Goal: Transaction & Acquisition: Purchase product/service

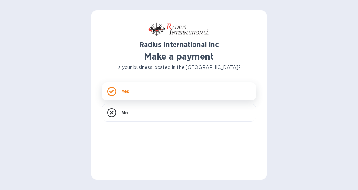
click at [145, 90] on div "Yes" at bounding box center [179, 91] width 154 height 18
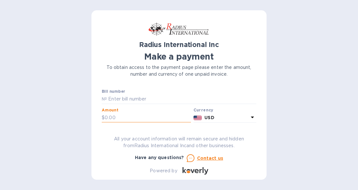
click at [135, 117] on input "text" at bounding box center [147, 118] width 86 height 10
drag, startPoint x: 131, startPoint y: 115, endPoint x: 136, endPoint y: 115, distance: 5.2
click at [132, 115] on input "text" at bounding box center [147, 118] width 86 height 10
type input "1,127.50"
click at [127, 99] on input "text" at bounding box center [181, 99] width 149 height 10
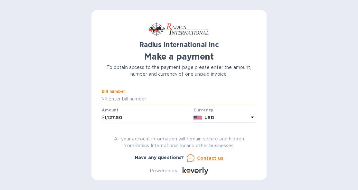
drag, startPoint x: 159, startPoint y: 100, endPoint x: 163, endPoint y: 100, distance: 4.5
click at [159, 100] on input "text" at bounding box center [181, 99] width 149 height 10
paste input "INVOICE SAE00097544"
type input "INVOICE SAE00097544"
click at [248, 116] on icon at bounding box center [252, 117] width 8 height 8
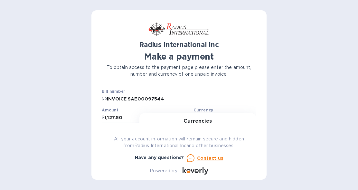
click at [249, 116] on div "Currencies Popular currencies EUR Euro GBP British Pound USD United States Doll…" at bounding box center [197, 166] width 117 height 107
click at [287, 130] on div "Radius International Inc Make a payment To obtain access to the payment page pl…" at bounding box center [179, 95] width 358 height 190
click at [250, 117] on icon at bounding box center [251, 117] width 3 height 2
click at [250, 117] on div "Currencies Popular currencies EUR Euro GBP British Pound USD United States Doll…" at bounding box center [197, 166] width 117 height 107
click at [288, 117] on div "Radius International Inc Make a payment To obtain access to the payment page pl…" at bounding box center [179, 95] width 358 height 190
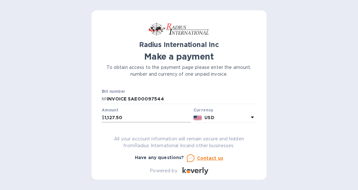
click at [133, 115] on input "1,127.50" at bounding box center [147, 118] width 86 height 10
click at [245, 117] on p "USD" at bounding box center [226, 117] width 44 height 7
click at [204, 120] on h3 "Currencies" at bounding box center [197, 121] width 28 height 6
click at [211, 127] on div "Radius International Inc Make a payment To obtain access to the payment page pl…" at bounding box center [179, 98] width 154 height 154
click at [194, 168] on icon at bounding box center [195, 170] width 26 height 7
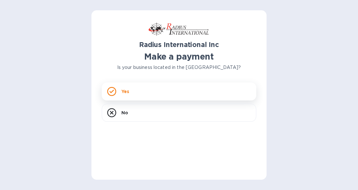
click at [126, 93] on p "Yes" at bounding box center [125, 91] width 8 height 6
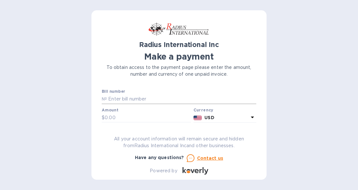
click at [143, 97] on input "text" at bounding box center [181, 99] width 149 height 10
type input "SAE00097544"
click at [122, 120] on input "text" at bounding box center [147, 118] width 86 height 10
type input "1,127.50"
click at [181, 131] on div "Radius International Inc Make a payment To obtain access to the payment page pl…" at bounding box center [179, 98] width 154 height 154
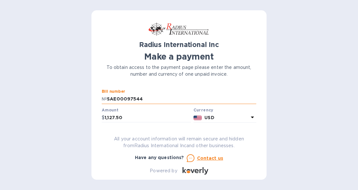
drag, startPoint x: 144, startPoint y: 96, endPoint x: 107, endPoint y: 101, distance: 37.3
click at [107, 101] on input "SAE00097544" at bounding box center [181, 99] width 149 height 10
click at [166, 129] on div "Radius International Inc Make a payment To obtain access to the payment page pl…" at bounding box center [179, 98] width 154 height 154
drag, startPoint x: 221, startPoint y: 74, endPoint x: 102, endPoint y: 65, distance: 119.3
click at [102, 65] on p "To obtain access to the payment page please enter the amount, number and curren…" at bounding box center [179, 71] width 154 height 14
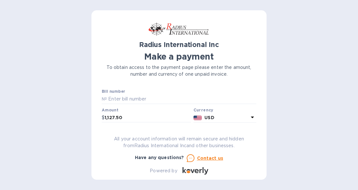
copy p "To obtain access to the payment page please enter the amount, number and curren…"
click at [156, 98] on input "text" at bounding box center [181, 99] width 149 height 10
type input "INVOICE SAE00097544"
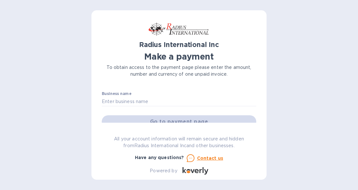
scroll to position [32, 0]
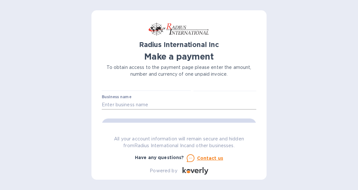
click at [151, 103] on input "text" at bounding box center [179, 105] width 154 height 10
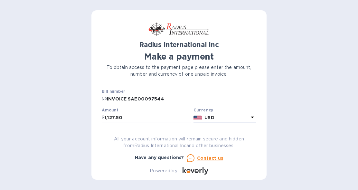
scroll to position [32, 0]
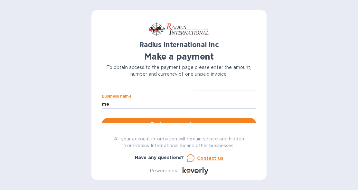
type input "m"
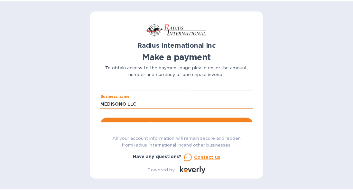
scroll to position [64, 0]
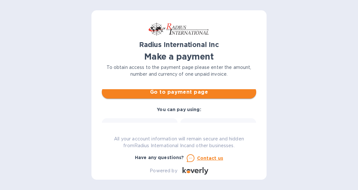
type input "MEDISONO LLC"
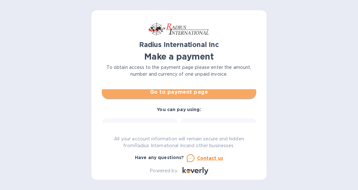
click at [202, 94] on span "Go to payment page" at bounding box center [179, 92] width 144 height 8
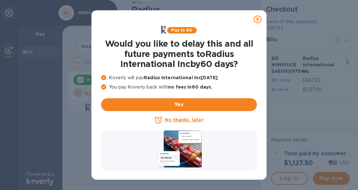
click at [258, 19] on icon at bounding box center [257, 19] width 8 height 8
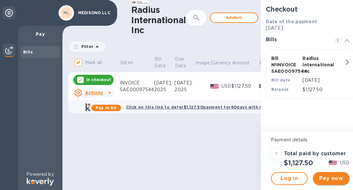
click at [336, 177] on span "Pay now" at bounding box center [331, 178] width 26 height 8
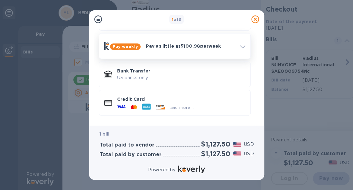
scroll to position [5, 0]
click at [225, 101] on p "Credit Card" at bounding box center [181, 99] width 128 height 6
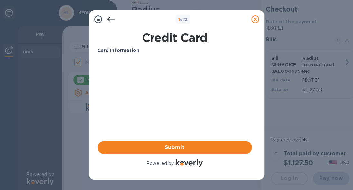
scroll to position [0, 0]
click at [126, 50] on b "Card Information" at bounding box center [118, 50] width 42 height 5
click at [167, 37] on h1 "Credit Card" at bounding box center [174, 38] width 159 height 14
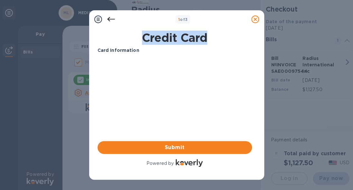
click at [167, 37] on h1 "Credit Card" at bounding box center [174, 38] width 159 height 14
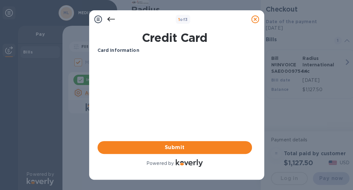
click at [95, 19] on icon at bounding box center [98, 19] width 8 height 8
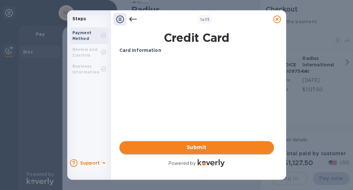
click at [203, 145] on span "Submit" at bounding box center [196, 147] width 144 height 8
click at [131, 20] on icon at bounding box center [133, 19] width 8 height 5
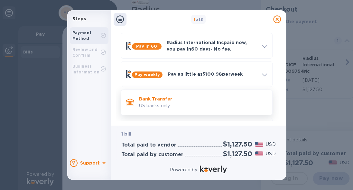
scroll to position [32, 0]
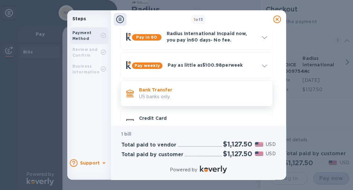
click at [199, 95] on p "US banks only." at bounding box center [203, 96] width 128 height 7
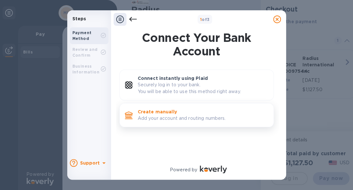
click at [211, 117] on p "Add your account and routing numbers." at bounding box center [203, 118] width 131 height 7
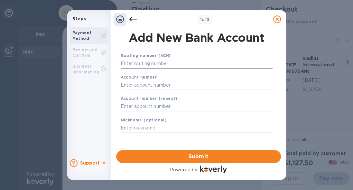
click at [178, 64] on input "text" at bounding box center [197, 64] width 152 height 10
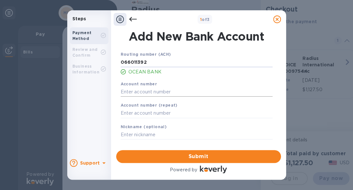
type input "066011392"
click at [163, 91] on input "text" at bounding box center [197, 92] width 152 height 10
type input "2558452905"
click at [160, 116] on input "text" at bounding box center [197, 113] width 152 height 10
type input "2558452905"
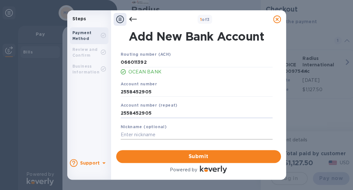
click at [157, 134] on input "text" at bounding box center [197, 135] width 152 height 10
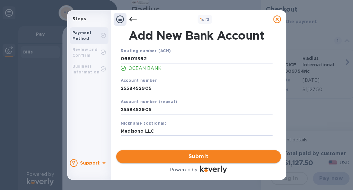
scroll to position [1, 0]
type input "Medisono LLC"
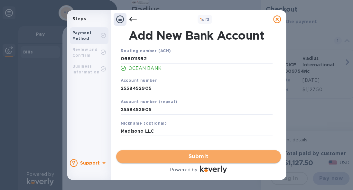
click at [205, 153] on span "Submit" at bounding box center [198, 156] width 154 height 8
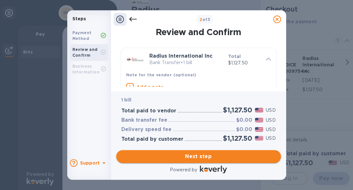
click at [219, 156] on span "Next step" at bounding box center [198, 156] width 154 height 8
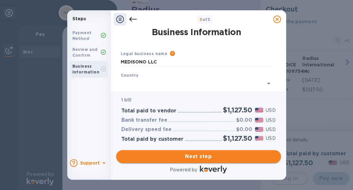
type input "[GEOGRAPHIC_DATA]"
click at [217, 155] on span "Next step" at bounding box center [198, 156] width 154 height 8
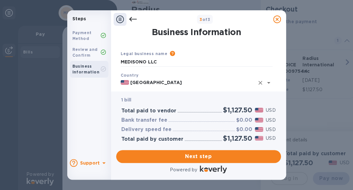
scroll to position [64, 0]
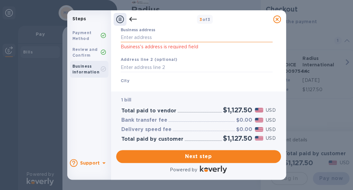
click at [140, 39] on input "Business address" at bounding box center [197, 38] width 152 height 10
type input "[STREET_ADDRESS]"
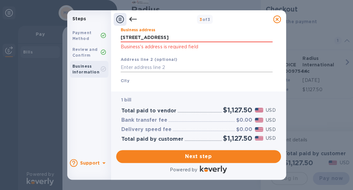
scroll to position [96, 0]
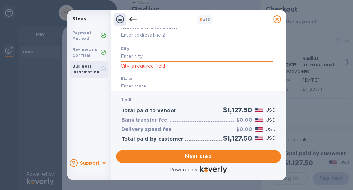
click at [160, 56] on input "text" at bounding box center [197, 57] width 152 height 10
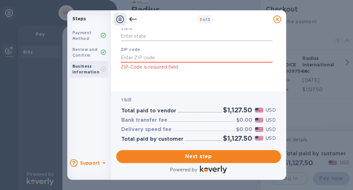
scroll to position [115, 0]
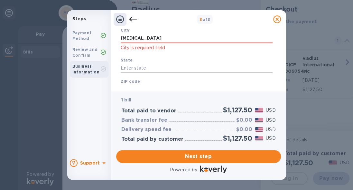
type input "[MEDICAL_DATA]"
click at [150, 68] on input "text" at bounding box center [197, 68] width 152 height 10
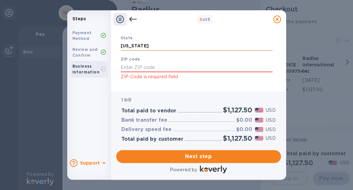
scroll to position [147, 0]
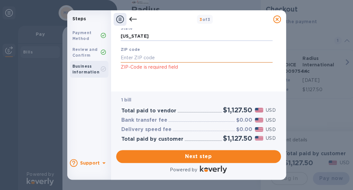
type input "[US_STATE]"
click at [141, 59] on input "text" at bounding box center [197, 58] width 152 height 10
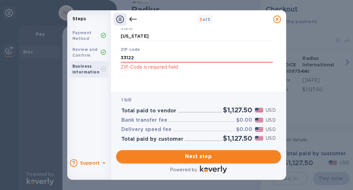
type input "33122"
click at [207, 156] on span "Next step" at bounding box center [198, 156] width 154 height 8
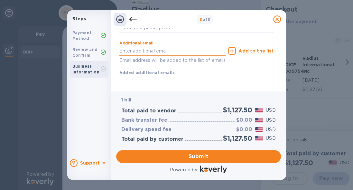
click at [162, 46] on input "text" at bounding box center [172, 51] width 106 height 10
type input "[EMAIL_ADDRESS][PERSON_NAME][DOMAIN_NAME]"
type input "[PERSON_NAME]"
type input "3054063931"
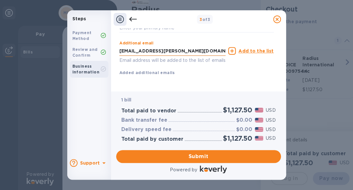
type input "[EMAIL_ADDRESS][PERSON_NAME][DOMAIN_NAME]"
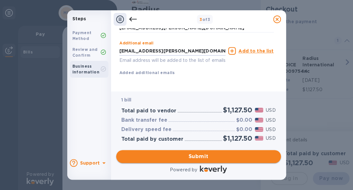
click at [219, 156] on span "Submit" at bounding box center [198, 156] width 154 height 8
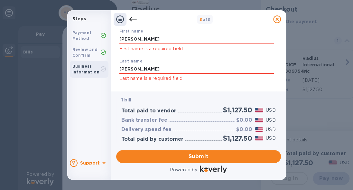
scroll to position [36, 0]
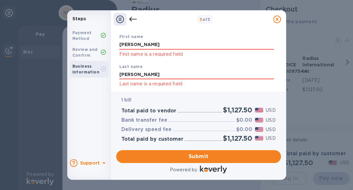
drag, startPoint x: 150, startPoint y: 46, endPoint x: 106, endPoint y: 45, distance: 44.0
click at [106, 45] on div "Steps Payment Method Review and Confirm Business Information Support 3 of 3 Pay…" at bounding box center [176, 94] width 219 height 169
type input "Yurisleidis"
drag, startPoint x: 148, startPoint y: 75, endPoint x: 114, endPoint y: 75, distance: 34.1
click at [114, 75] on div "Payment Contact Information First name Yurisleidis First name is a required fie…" at bounding box center [198, 59] width 175 height 63
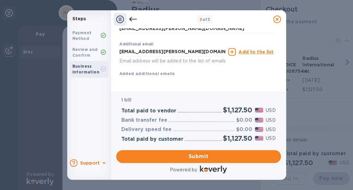
scroll to position [157, 0]
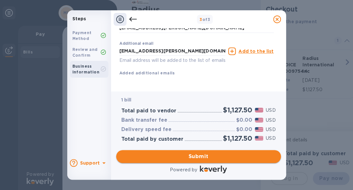
type input "[PERSON_NAME]"
click at [207, 158] on span "Submit" at bounding box center [198, 156] width 154 height 8
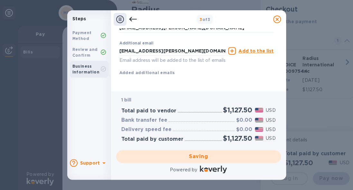
checkbox input "false"
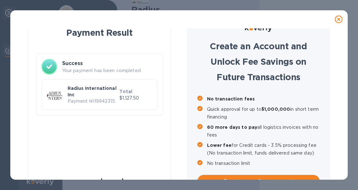
scroll to position [0, 0]
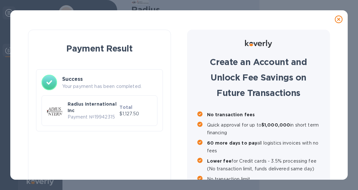
click at [121, 116] on p "$1,127.50" at bounding box center [135, 113] width 32 height 7
